Goal: Task Accomplishment & Management: Use online tool/utility

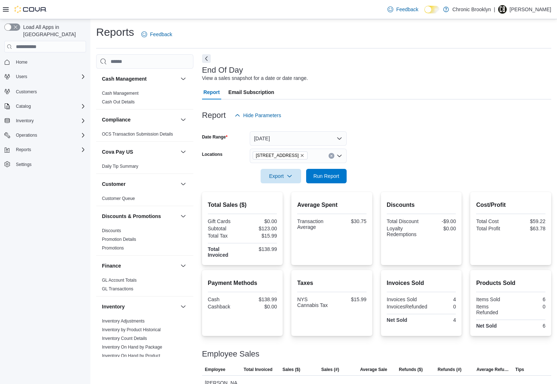
scroll to position [7, 0]
click at [331, 176] on span "Run Report" at bounding box center [326, 175] width 26 height 7
click at [330, 179] on span "Run Report" at bounding box center [326, 175] width 26 height 7
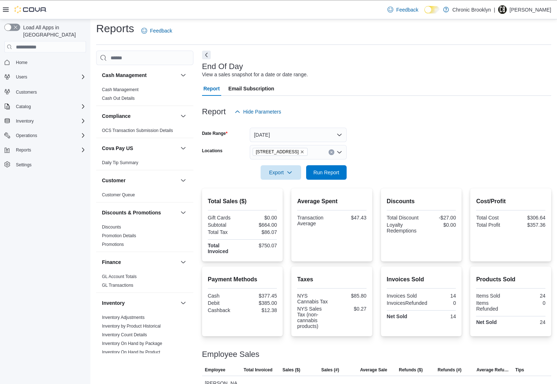
scroll to position [7, 0]
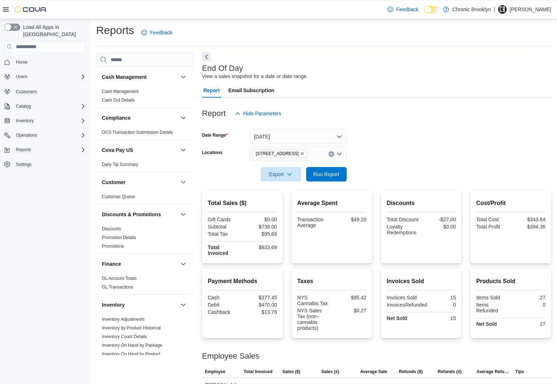
scroll to position [7, 0]
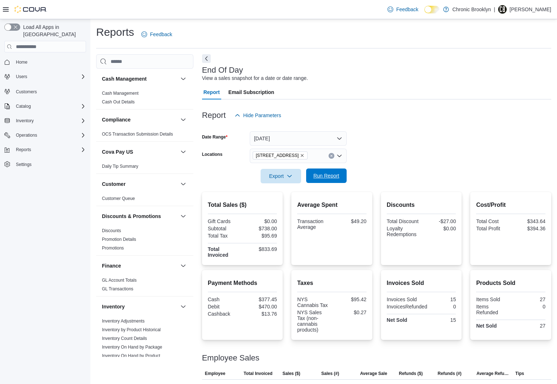
click at [333, 177] on span "Run Report" at bounding box center [326, 175] width 26 height 7
click at [327, 180] on span "Run Report" at bounding box center [327, 175] width 32 height 14
click at [321, 175] on span "Run Report" at bounding box center [326, 175] width 26 height 7
drag, startPoint x: 322, startPoint y: 173, endPoint x: 555, endPoint y: 57, distance: 260.0
click at [322, 173] on span "Run Report" at bounding box center [326, 175] width 26 height 7
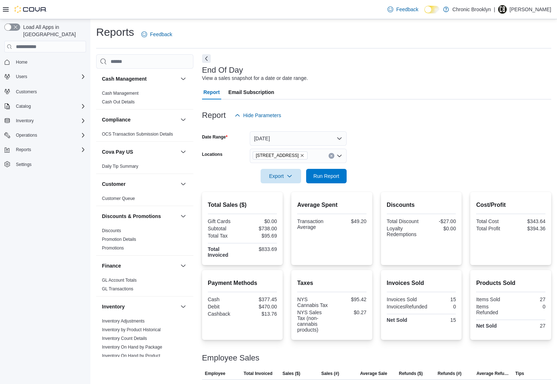
scroll to position [7, 0]
click at [331, 175] on span "Run Report" at bounding box center [326, 175] width 26 height 7
